Goal: Task Accomplishment & Management: Manage account settings

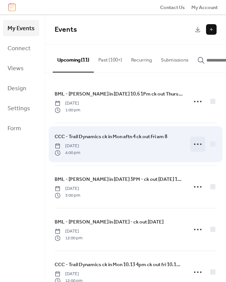
click at [194, 145] on circle at bounding box center [195, 144] width 2 height 2
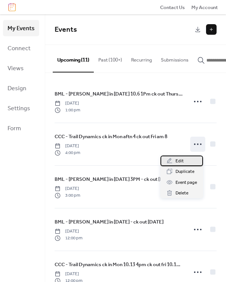
click at [181, 163] on span "Edit" at bounding box center [180, 161] width 8 height 8
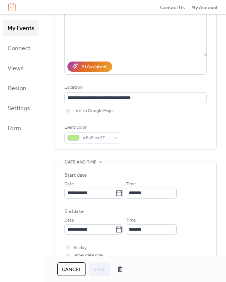
scroll to position [113, 0]
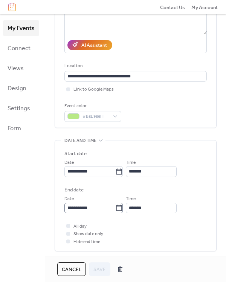
click at [123, 209] on icon at bounding box center [120, 208] width 8 height 8
click at [116, 209] on input "**********" at bounding box center [90, 208] width 51 height 11
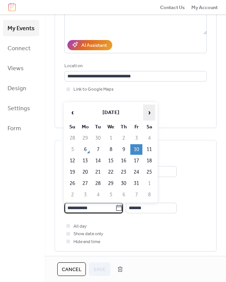
click at [150, 111] on span "›" at bounding box center [149, 112] width 11 height 15
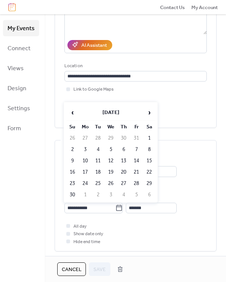
click at [140, 163] on td "14" at bounding box center [137, 161] width 12 height 11
type input "**********"
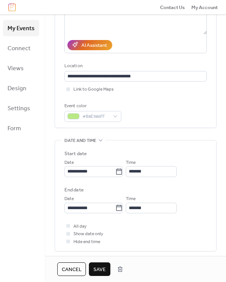
click at [99, 266] on span "Save" at bounding box center [100, 270] width 12 height 8
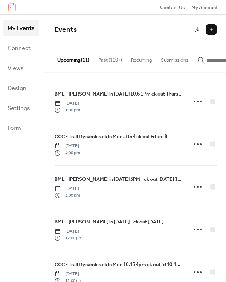
click at [68, 59] on button "Upcoming (11)" at bounding box center [73, 58] width 41 height 27
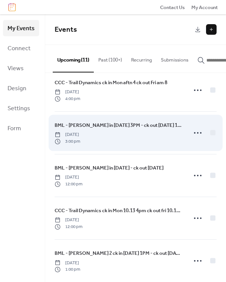
scroll to position [75, 0]
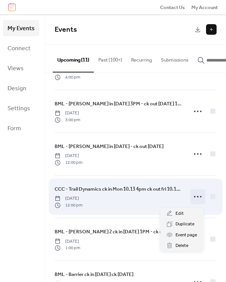
click at [195, 199] on icon at bounding box center [198, 197] width 12 height 12
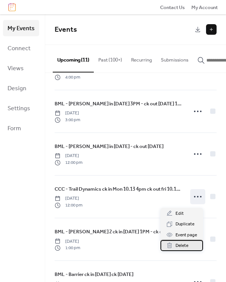
click at [182, 245] on span "Delete" at bounding box center [182, 246] width 13 height 8
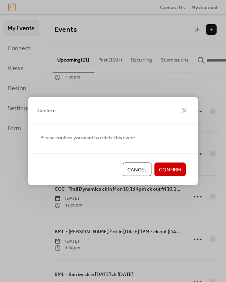
click at [169, 170] on span "Confirm" at bounding box center [170, 170] width 22 height 8
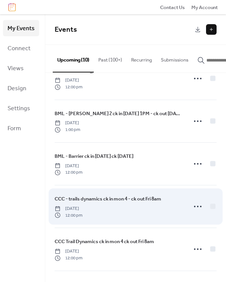
scroll to position [189, 0]
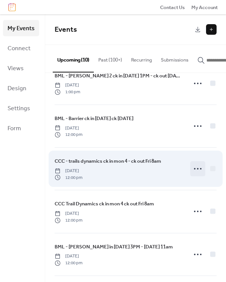
click at [192, 171] on icon at bounding box center [198, 169] width 12 height 12
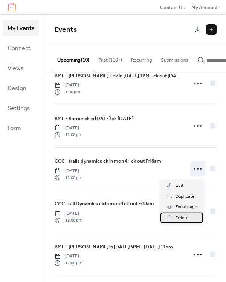
click at [182, 220] on span "Delete" at bounding box center [182, 218] width 13 height 8
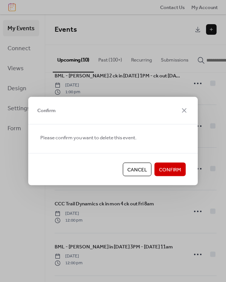
click at [171, 173] on span "Confirm" at bounding box center [170, 170] width 22 height 8
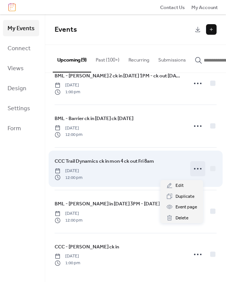
click at [197, 169] on circle at bounding box center [198, 169] width 2 height 2
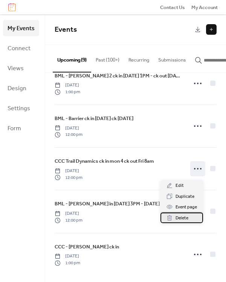
click at [182, 217] on span "Delete" at bounding box center [182, 218] width 13 height 8
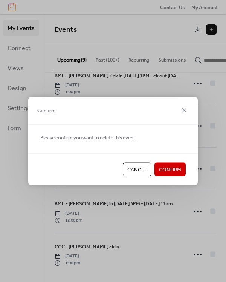
click at [168, 169] on span "Confirm" at bounding box center [170, 170] width 22 height 8
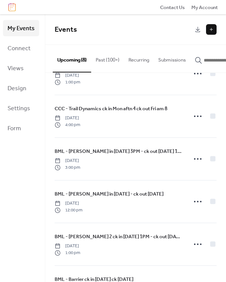
scroll to position [0, 0]
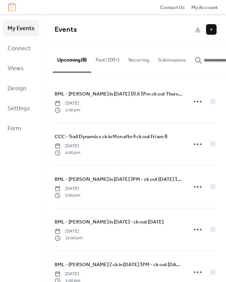
click at [104, 60] on button "Past (100+)" at bounding box center [107, 58] width 33 height 26
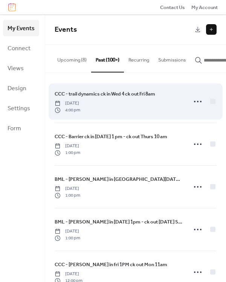
click at [95, 95] on span "CCC - trail dynamics ck in Wed 4 ck out Fri 8am" at bounding box center [105, 94] width 101 height 8
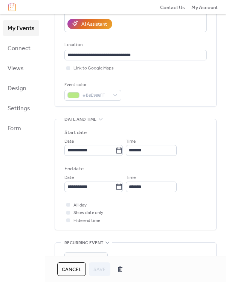
scroll to position [151, 0]
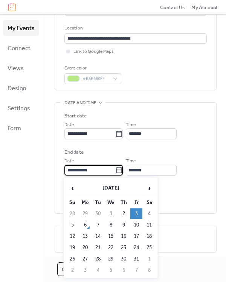
click at [100, 172] on input "**********" at bounding box center [90, 170] width 51 height 11
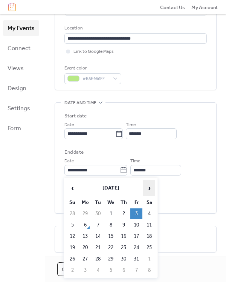
click at [151, 189] on span "›" at bounding box center [149, 187] width 11 height 15
click at [136, 237] on td "14" at bounding box center [137, 236] width 12 height 11
type input "**********"
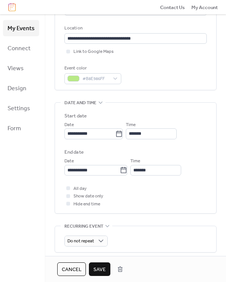
click at [99, 270] on span "Save" at bounding box center [100, 270] width 12 height 8
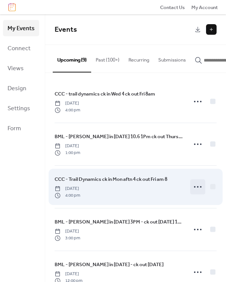
click at [197, 188] on circle at bounding box center [198, 187] width 2 height 2
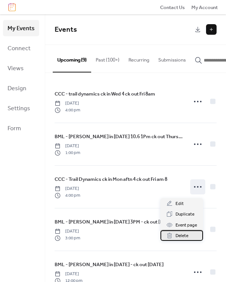
click at [188, 236] on span "Delete" at bounding box center [182, 236] width 13 height 8
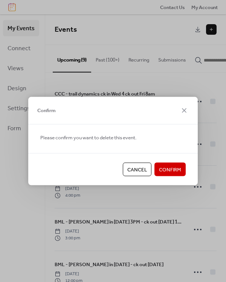
click at [167, 170] on span "Confirm" at bounding box center [170, 170] width 22 height 8
